Goal: Transaction & Acquisition: Purchase product/service

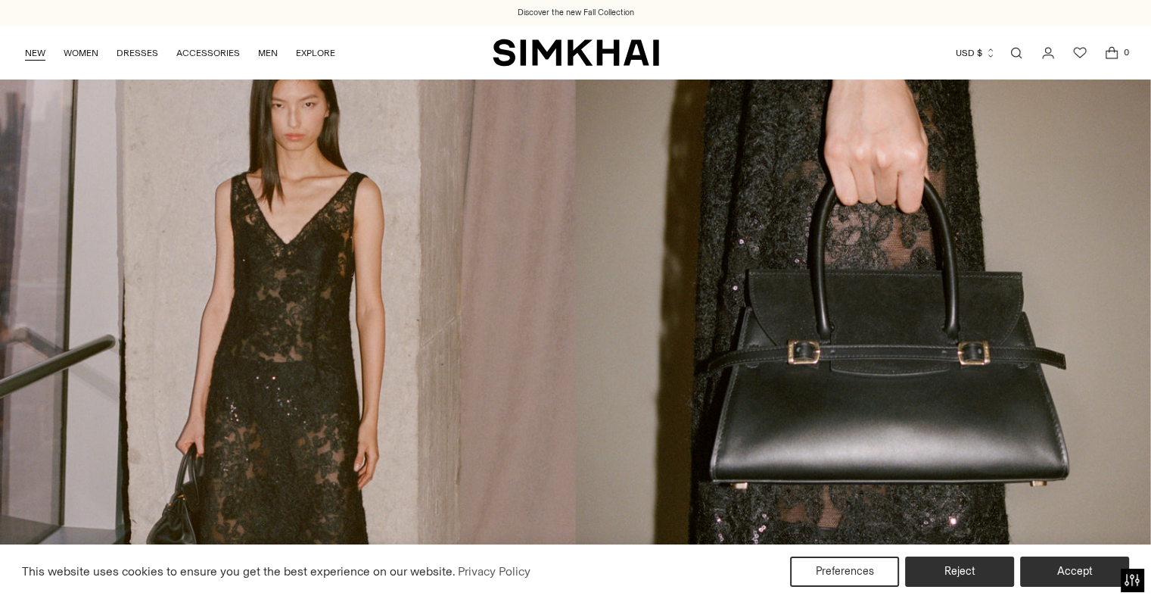
click at [33, 53] on link "NEW" at bounding box center [35, 52] width 20 height 33
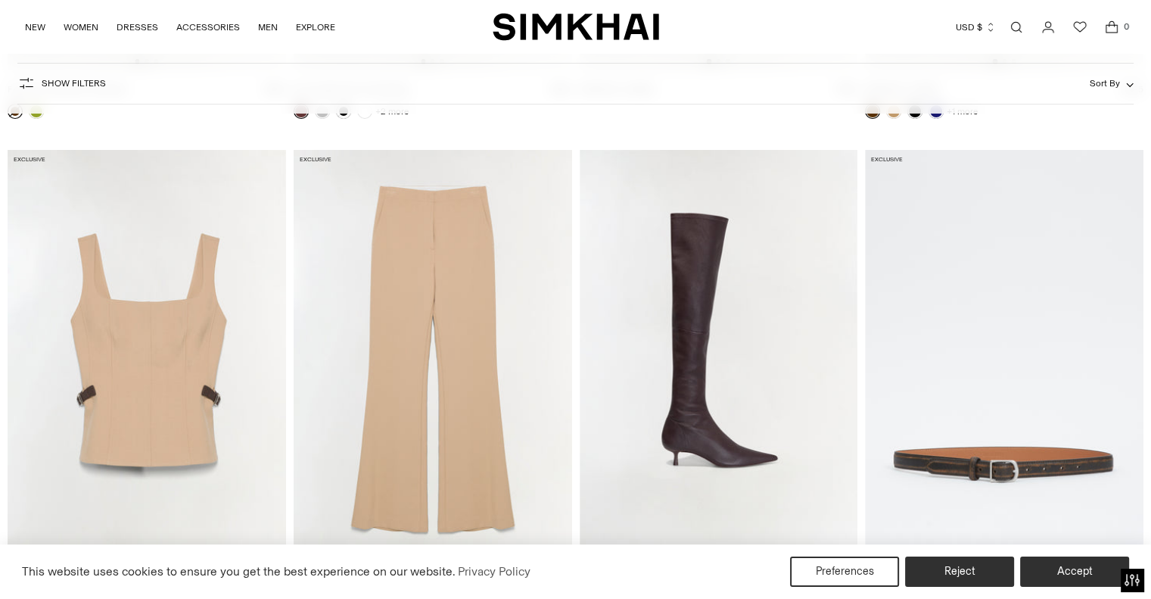
scroll to position [5675, 0]
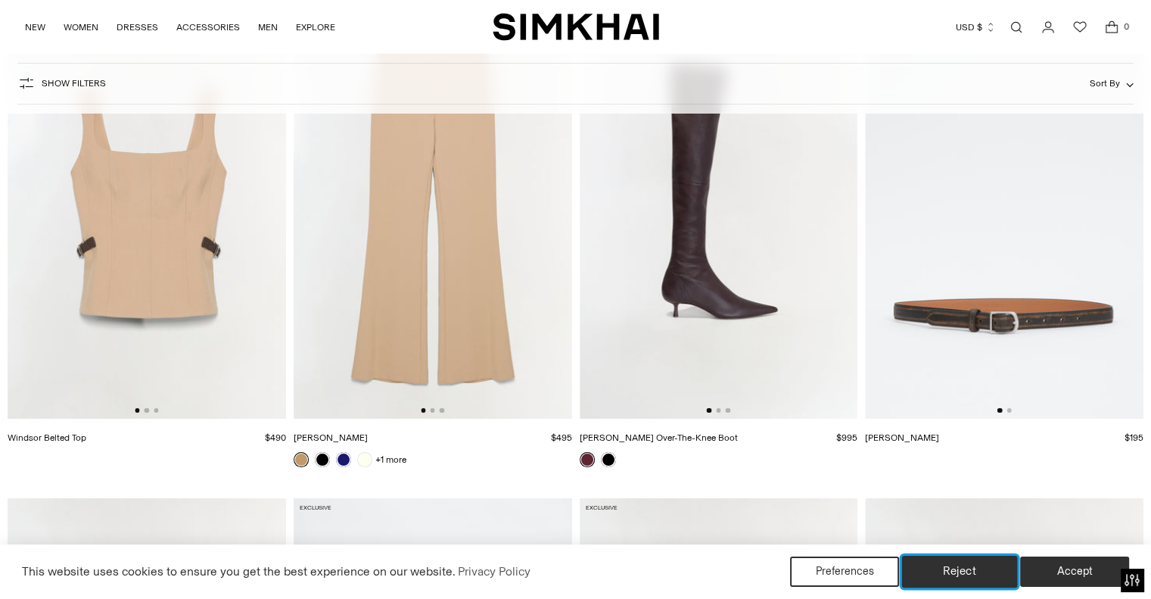
click at [975, 567] on button "Reject" at bounding box center [960, 571] width 116 height 32
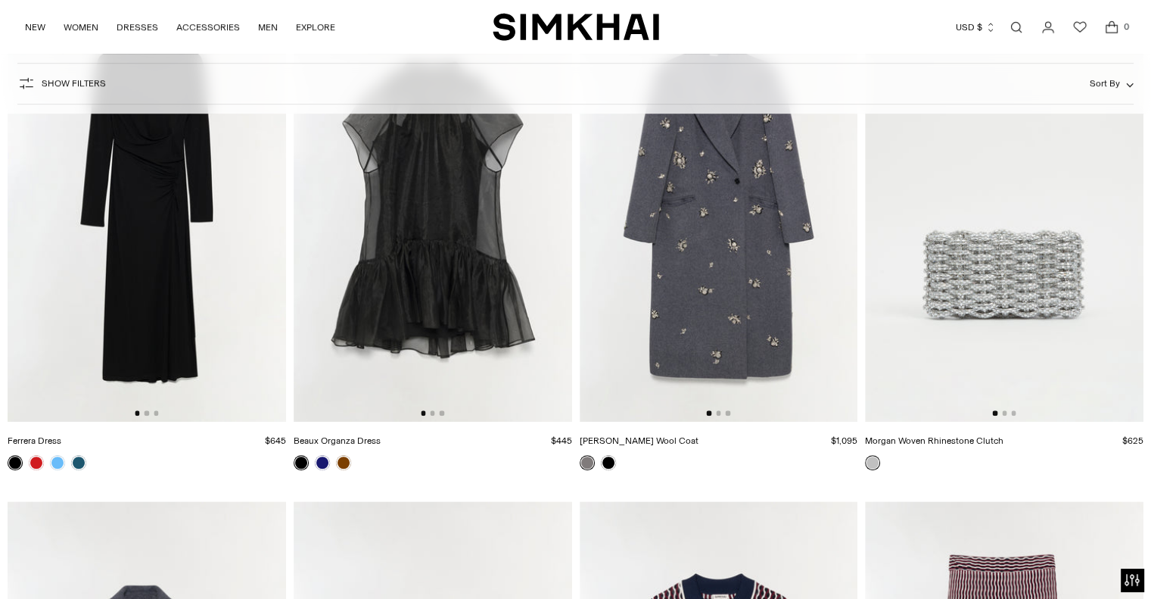
scroll to position [7113, 0]
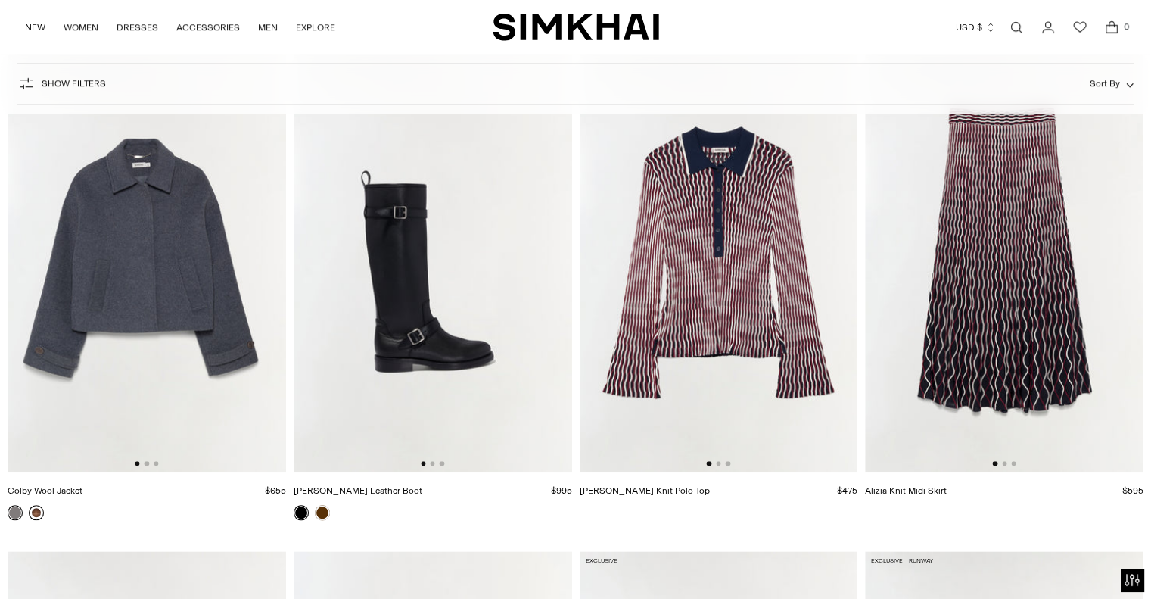
click at [34, 505] on link at bounding box center [36, 512] width 15 height 15
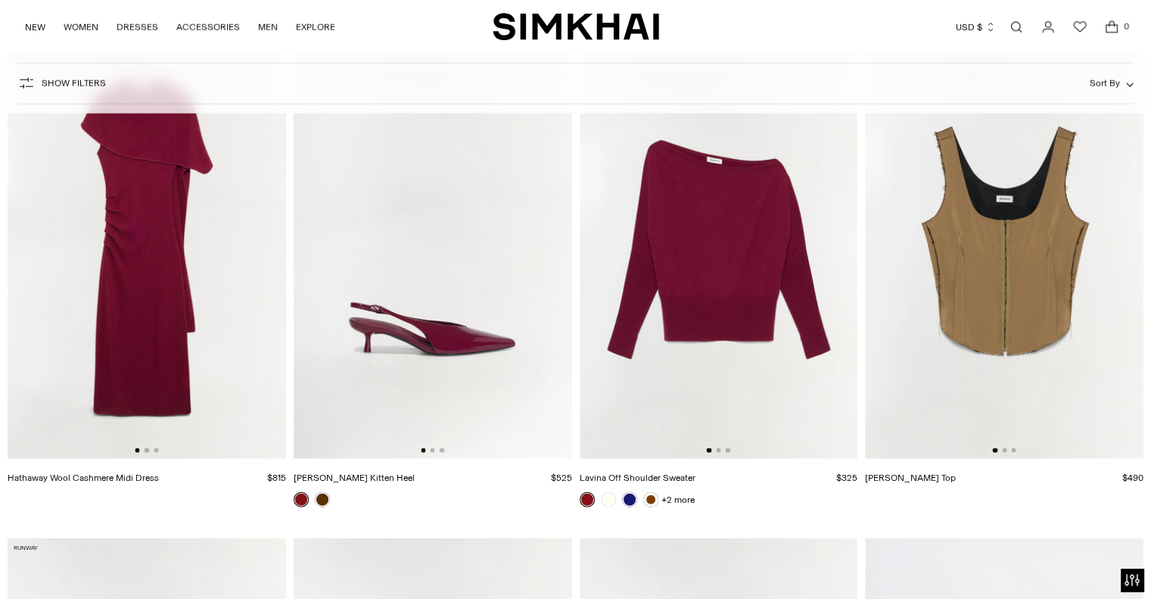
scroll to position [10064, 0]
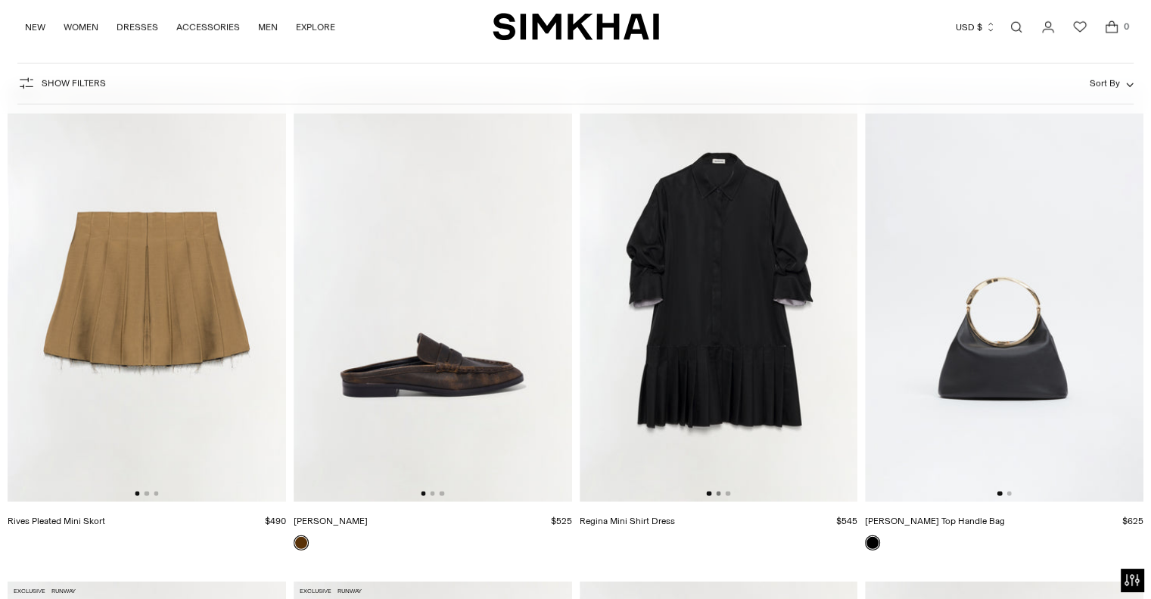
click at [718, 493] on button "Go to slide 2" at bounding box center [718, 493] width 5 height 5
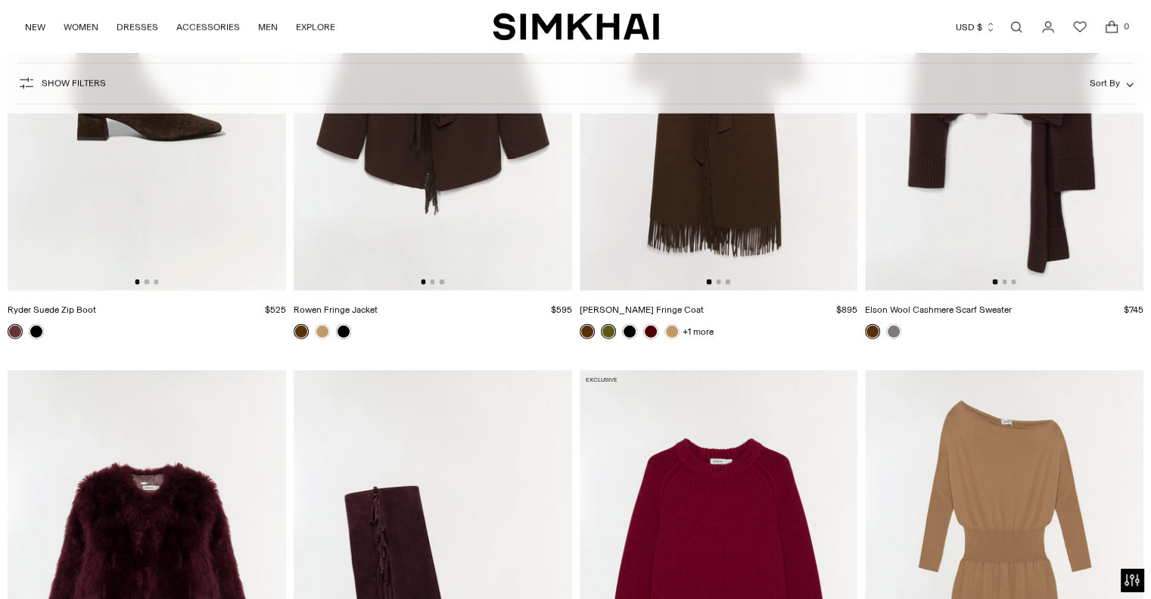
scroll to position [15814, 0]
